Goal: Information Seeking & Learning: Learn about a topic

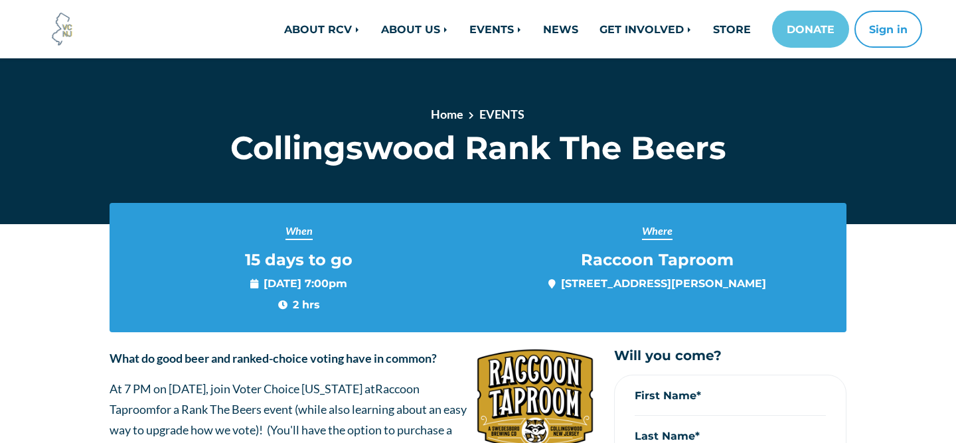
scroll to position [82, 0]
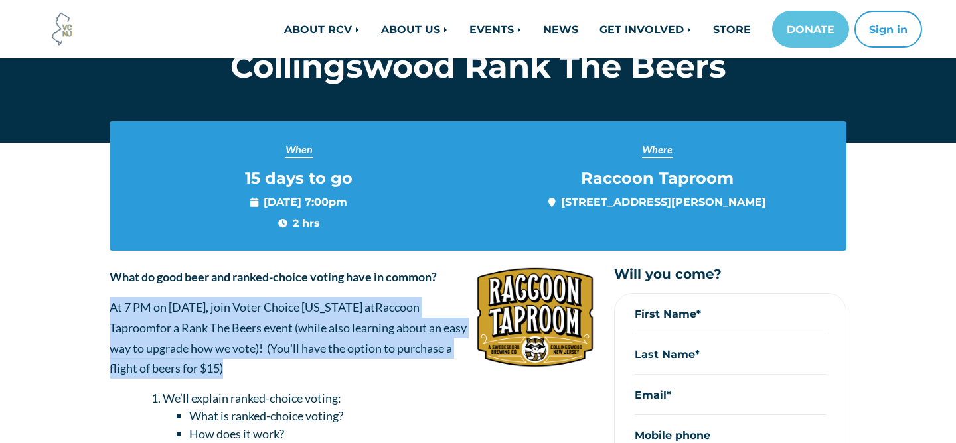
drag, startPoint x: 242, startPoint y: 370, endPoint x: 75, endPoint y: 306, distance: 178.9
click at [75, 306] on main "When 15 days to go [DATE] 7:00pm 2 hrs Where Raccoon Taproom [STREET_ADDRESS][P…" at bounding box center [478, 441] width 956 height 670
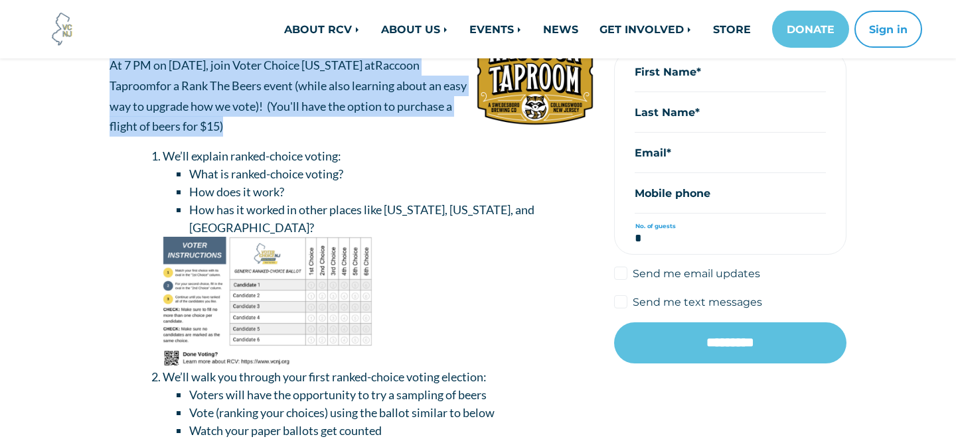
scroll to position [320, 0]
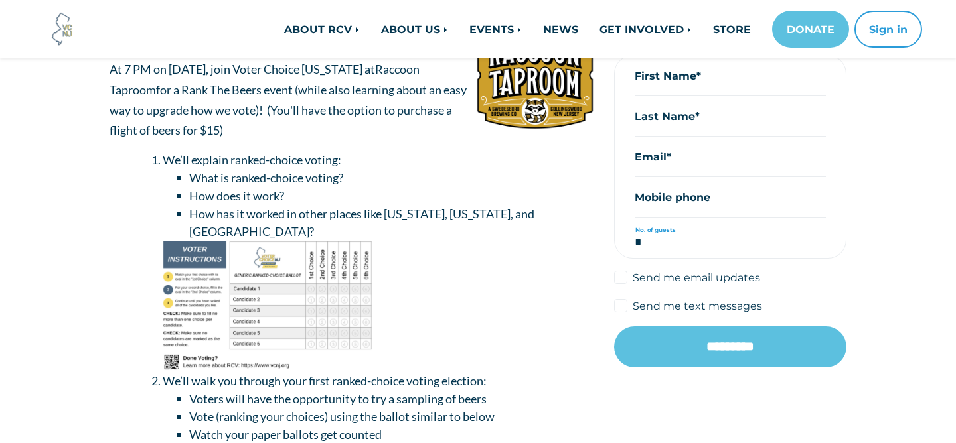
click at [404, 177] on li "What is ranked-choice voting?" at bounding box center [391, 178] width 405 height 18
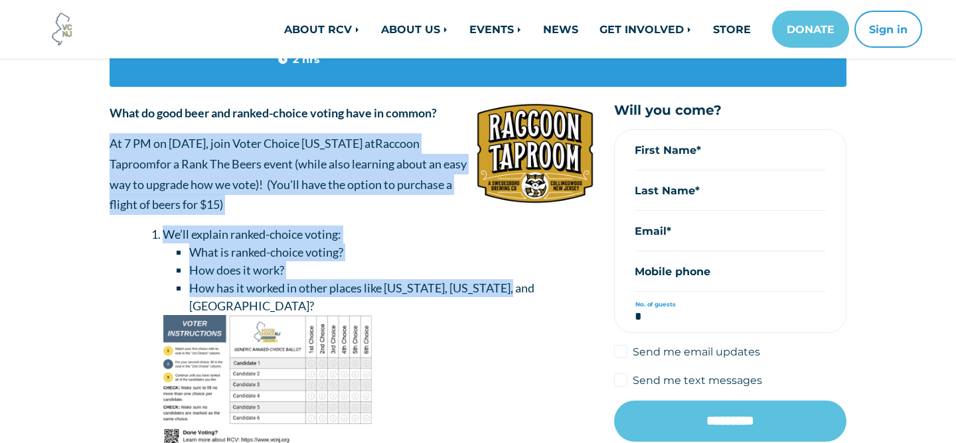
drag, startPoint x: 545, startPoint y: 280, endPoint x: 100, endPoint y: 151, distance: 463.0
click at [100, 151] on div "What do good beer and ranked-choice voting have in common? At 7 PM on [DATE], j…" at bounding box center [352, 341] width 504 height 476
copy div "At 7 PM on [DATE], join Voter Choice [US_STATE] at Raccoon Taproom for a Rank T…"
click at [88, 188] on main "When 15 days to go [DATE] 7:00pm 2 hrs Where Raccoon Taproom [STREET_ADDRESS][P…" at bounding box center [478, 277] width 956 height 670
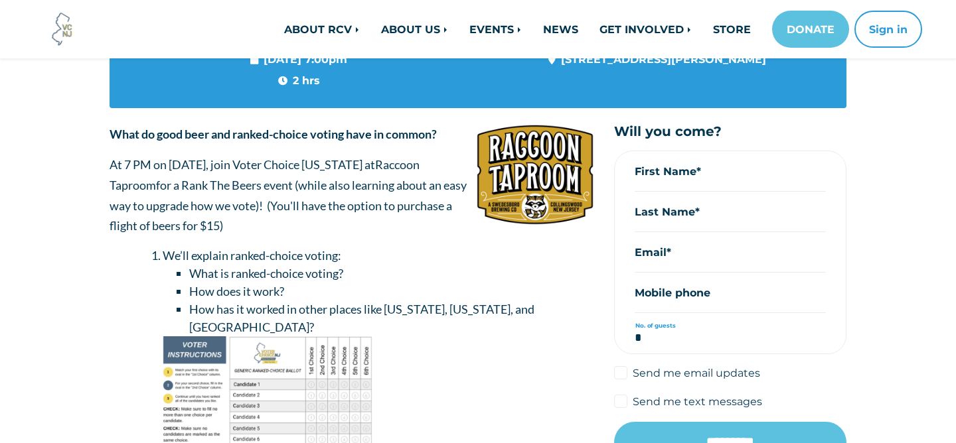
scroll to position [223, 0]
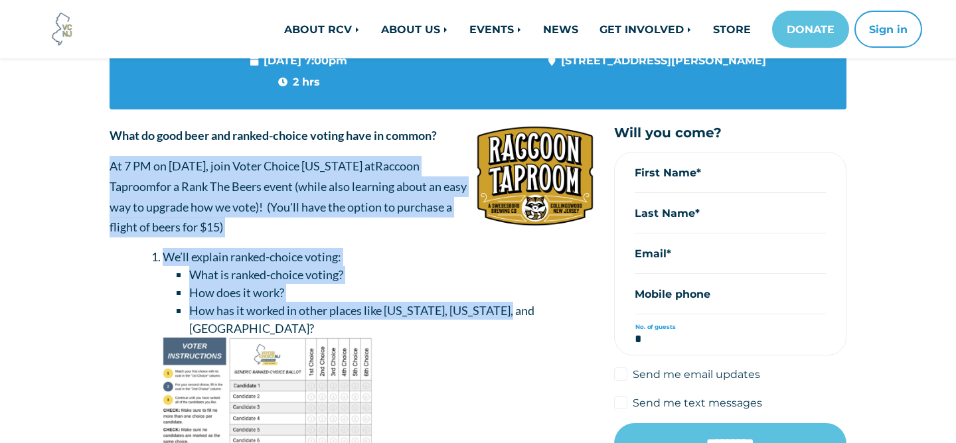
drag, startPoint x: 110, startPoint y: 167, endPoint x: 525, endPoint y: 313, distance: 439.7
click at [525, 313] on div "What do good beer and ranked-choice voting have in common? At 7 PM on [DATE], j…" at bounding box center [351, 332] width 484 height 415
click at [72, 212] on main "When 15 days to go [DATE] 7:00pm 2 hrs Where Raccoon Taproom [STREET_ADDRESS][P…" at bounding box center [478, 299] width 956 height 670
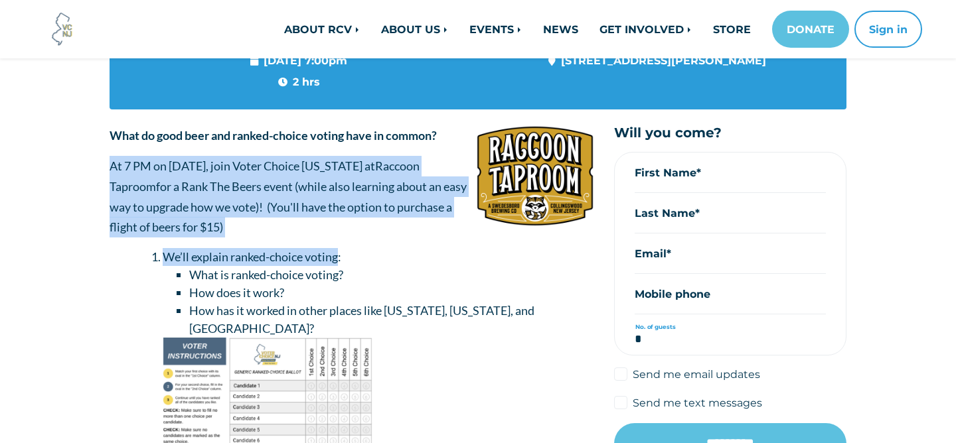
drag, startPoint x: 100, startPoint y: 161, endPoint x: 341, endPoint y: 259, distance: 259.9
click at [341, 259] on div "What do good beer and ranked-choice voting have in common? At 7 PM on [DATE], j…" at bounding box center [352, 363] width 504 height 476
copy div "At 7 PM on [DATE], join Voter Choice [US_STATE] at Raccoon Taproom for a Rank T…"
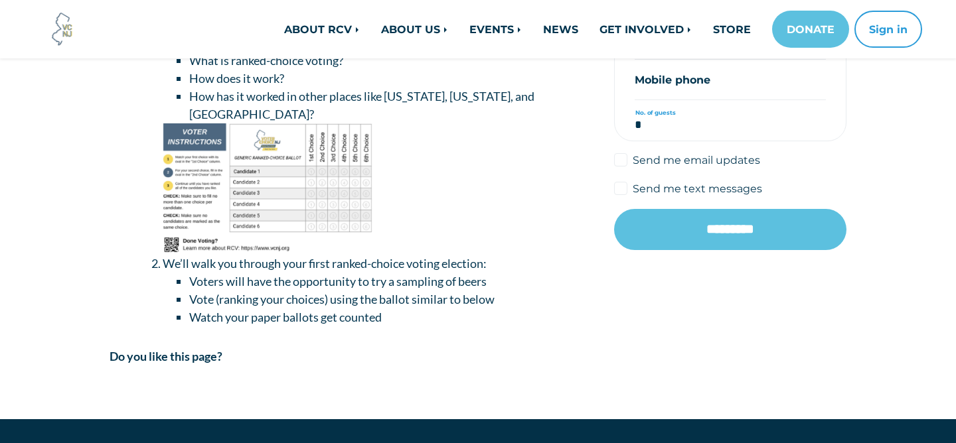
scroll to position [431, 0]
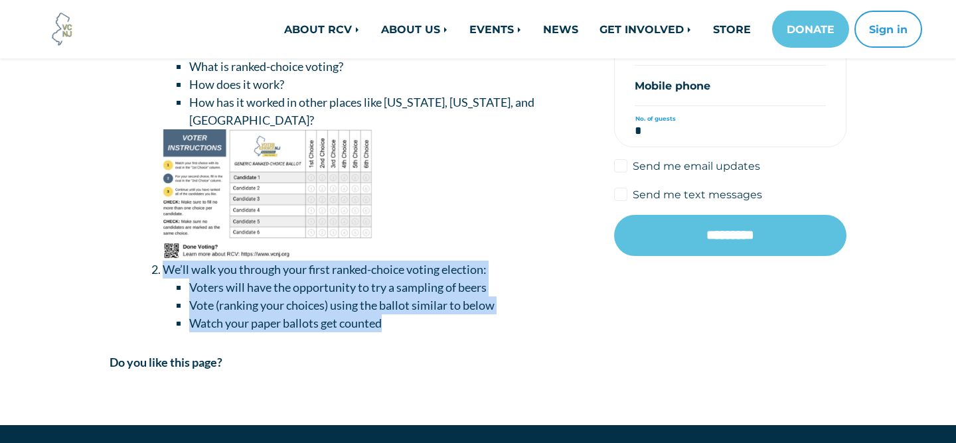
drag, startPoint x: 161, startPoint y: 252, endPoint x: 405, endPoint y: 308, distance: 249.8
click at [405, 308] on li "We’ll walk you through your first ranked-choice voting election: Voters will ha…" at bounding box center [378, 297] width 431 height 72
copy li "We’ll walk you through your first ranked-choice voting election: Voters will ha…"
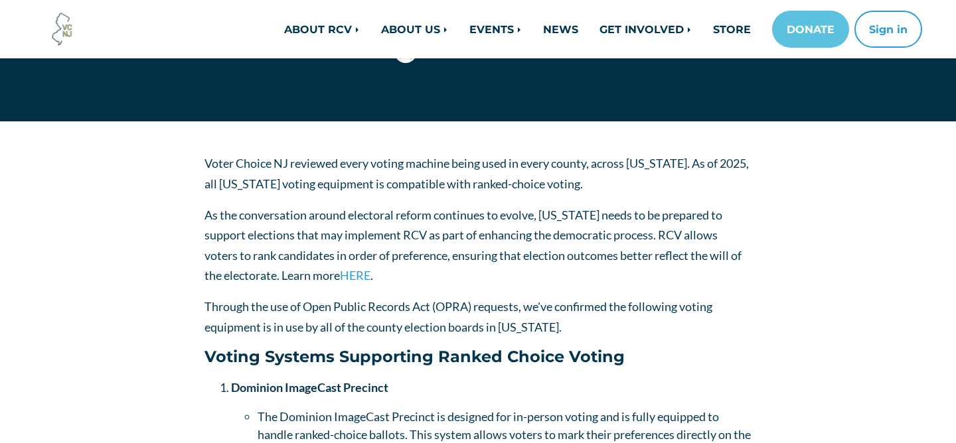
scroll to position [182, 0]
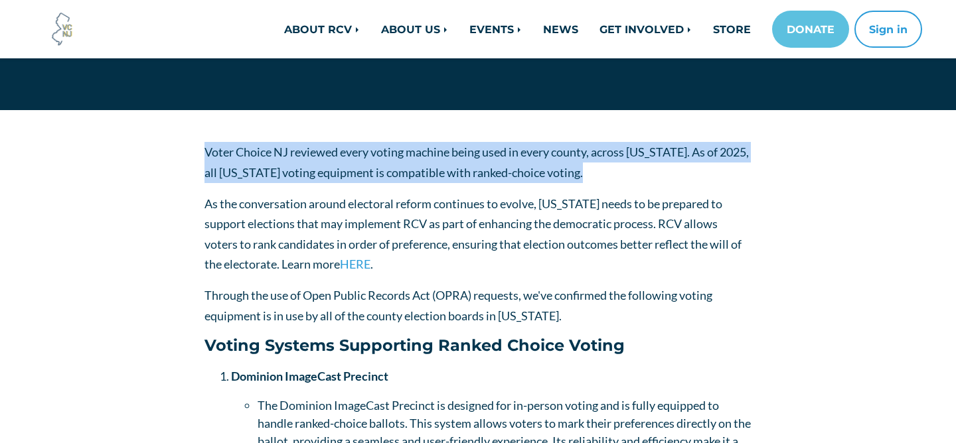
drag, startPoint x: 640, startPoint y: 166, endPoint x: 159, endPoint y: 134, distance: 481.5
copy p "Voter Choice NJ reviewed every voting machine being used in every county, acros…"
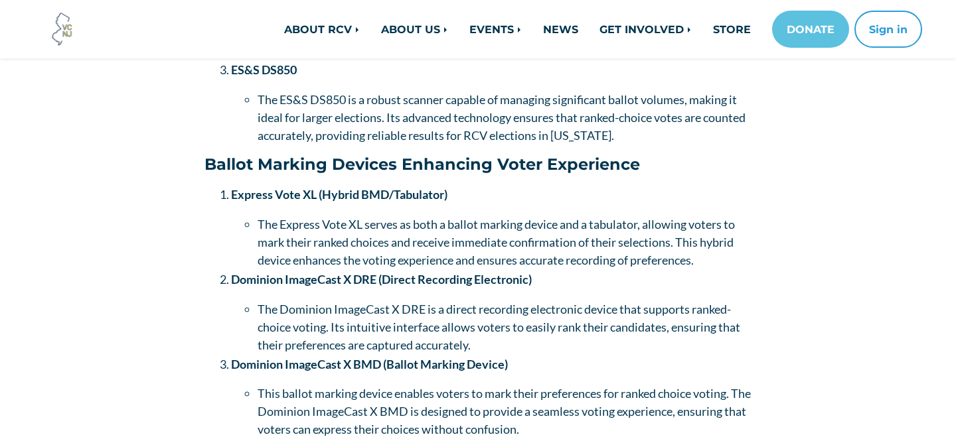
scroll to position [1081, 0]
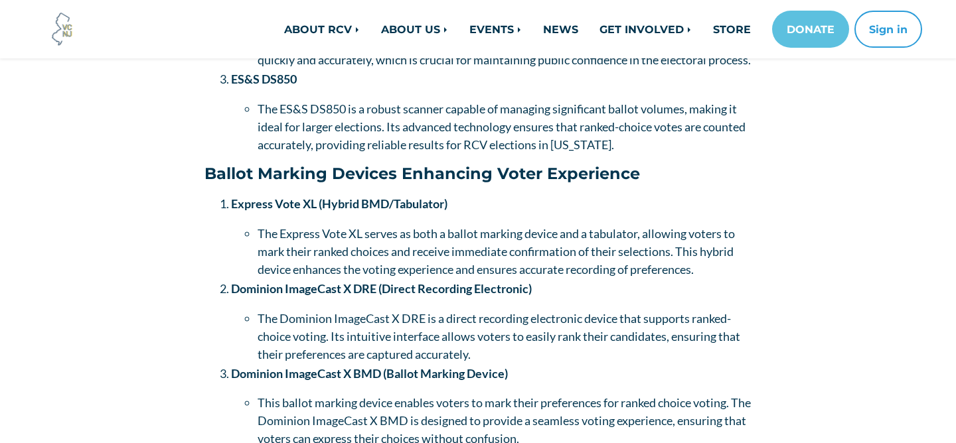
click at [459, 184] on h4 "Ballot Marking Devices Enhancing Voter Experience" at bounding box center [477, 174] width 547 height 19
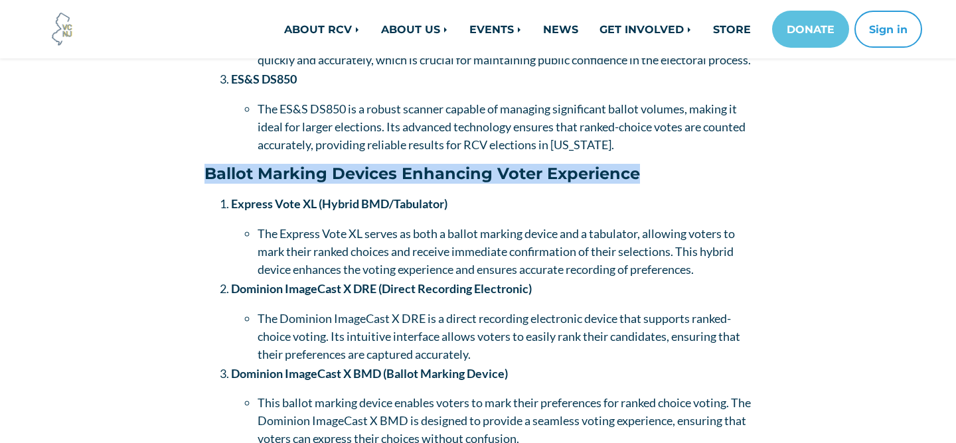
click at [459, 184] on h4 "Ballot Marking Devices Enhancing Voter Experience" at bounding box center [477, 174] width 547 height 19
click at [445, 184] on h4 "Ballot Marking Devices Enhancing Voter Experience" at bounding box center [477, 174] width 547 height 19
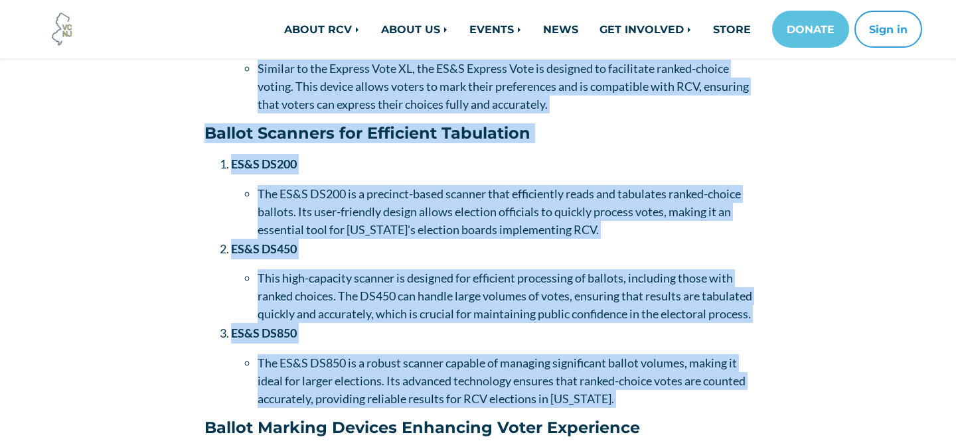
scroll to position [873, 0]
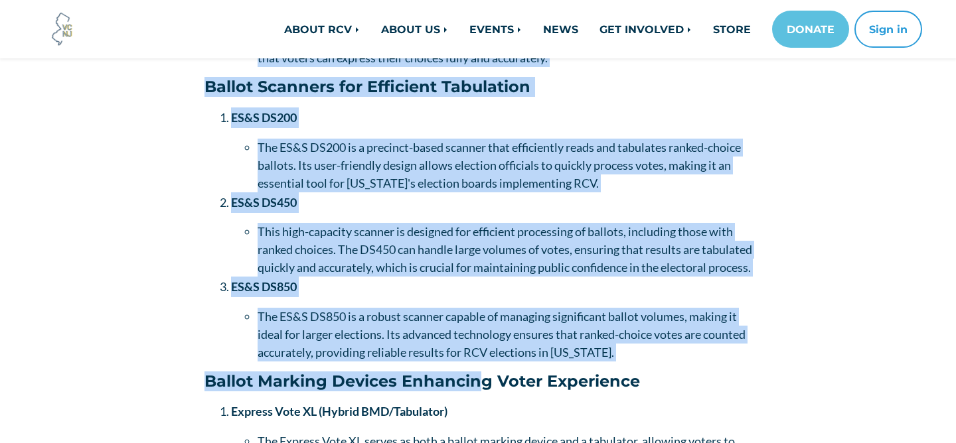
drag, startPoint x: 230, startPoint y: 165, endPoint x: 476, endPoint y: 403, distance: 342.6
click at [476, 403] on div "Voter Choice NJ reviewed every voting machine being used in every county, acros…" at bounding box center [477, 144] width 547 height 1387
click at [145, 317] on div "Voter Choice NJ reviewed every voting machine being used in every county, acros…" at bounding box center [478, 175] width 756 height 1448
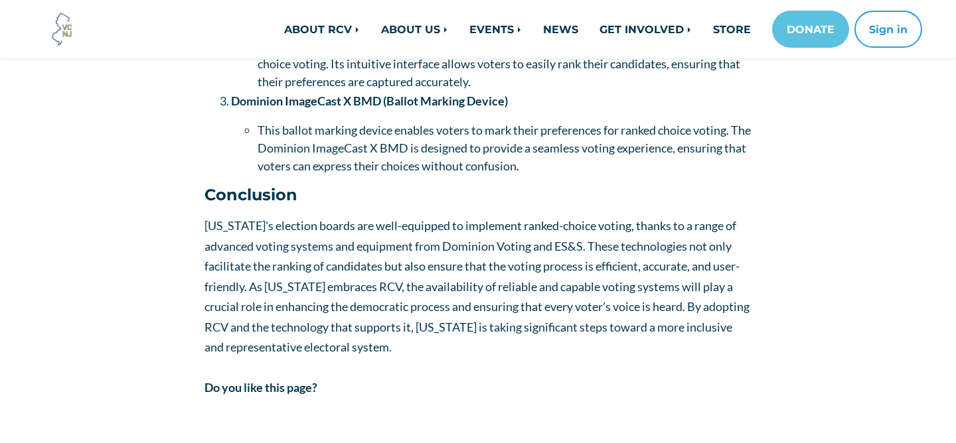
scroll to position [1355, 0]
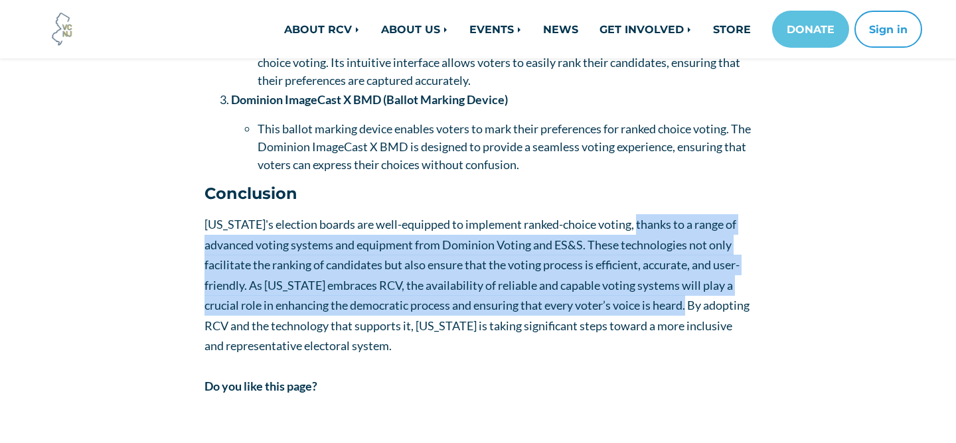
drag, startPoint x: 640, startPoint y: 242, endPoint x: 693, endPoint y: 328, distance: 101.9
click at [693, 328] on p "[US_STATE]'s election boards are well-equipped to implement ranked-choice votin…" at bounding box center [477, 285] width 547 height 142
copy p "thanks to a range of advanced voting systems and equipment from Dominion Voting…"
